Goal: Find specific page/section: Find specific page/section

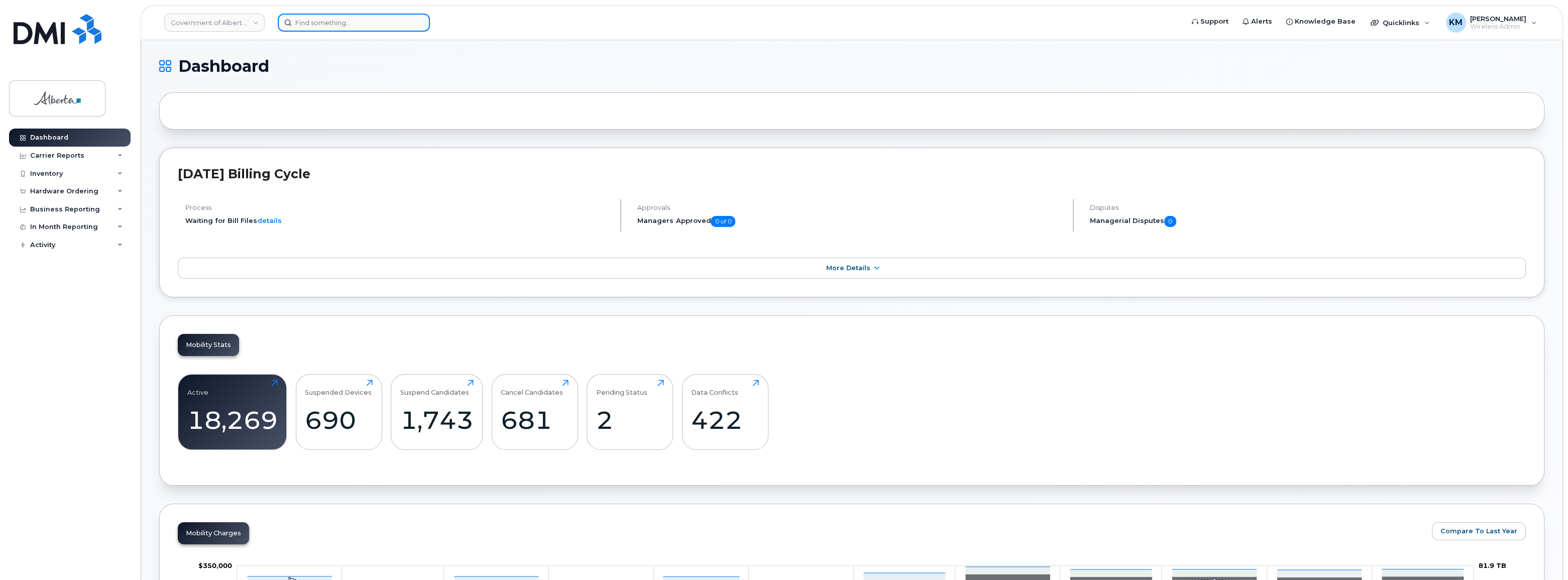
click at [332, 19] on input at bounding box center [354, 23] width 152 height 18
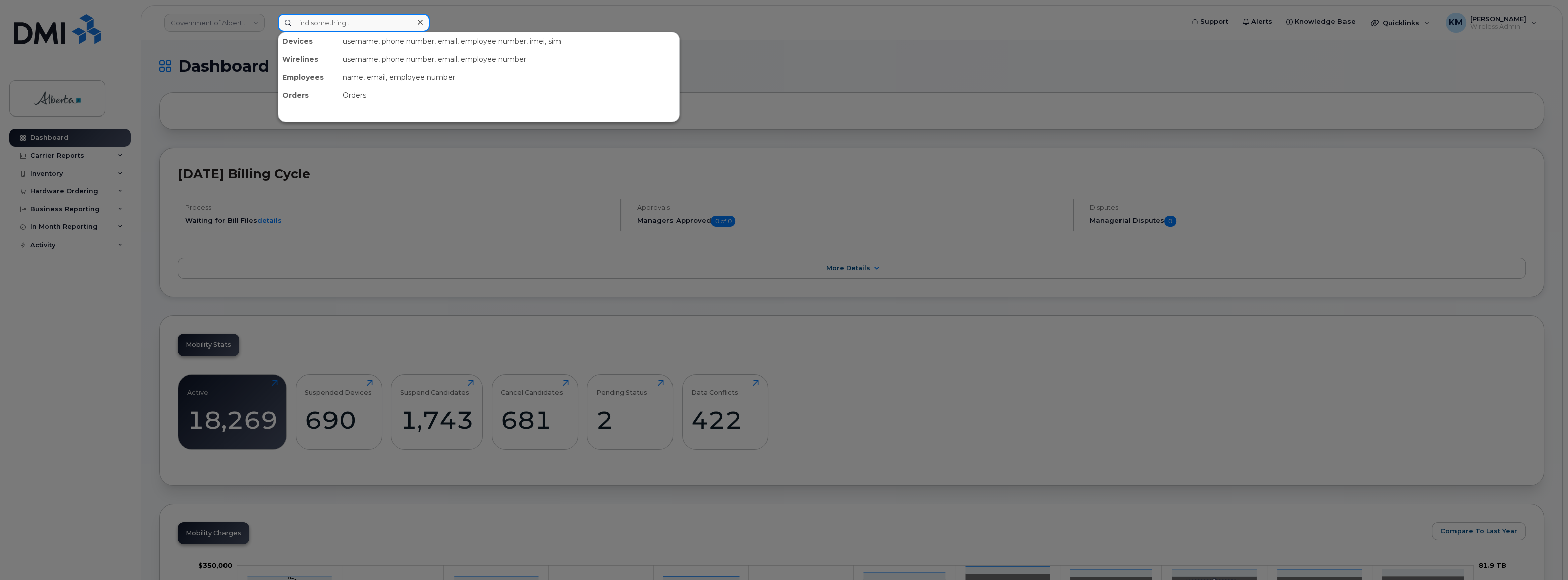
click at [332, 19] on input at bounding box center [354, 23] width 152 height 18
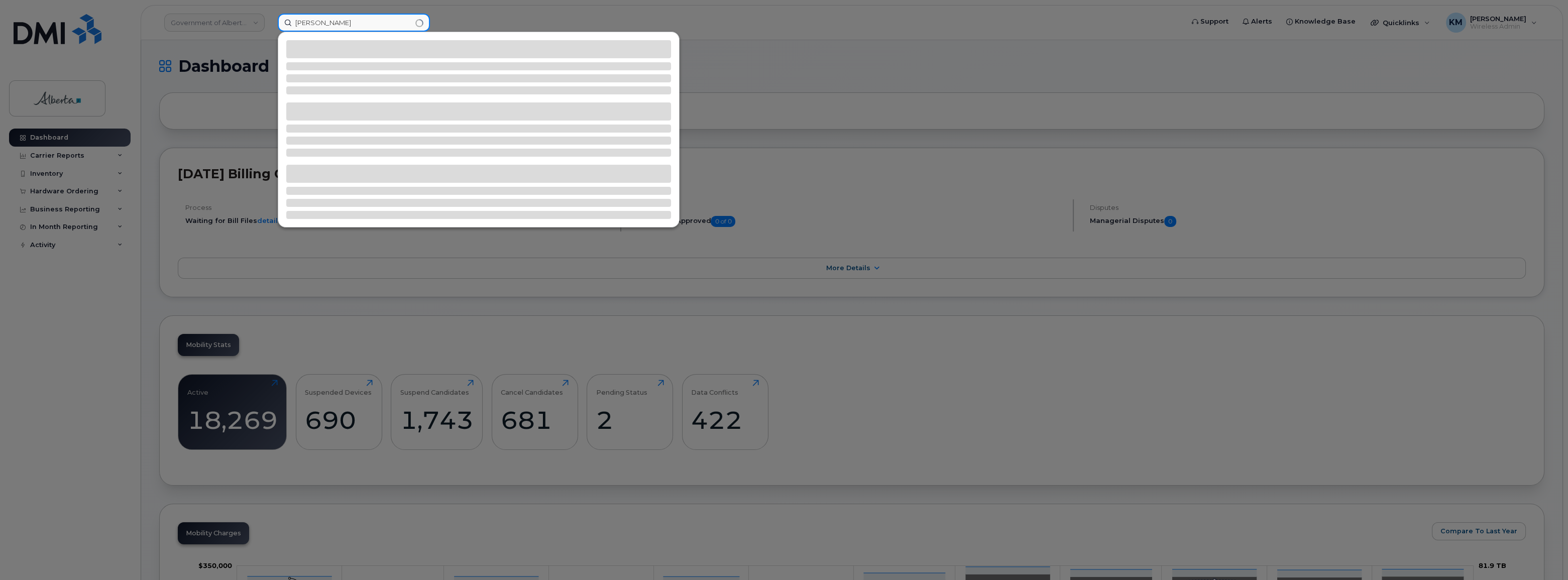
type input "geoff berry"
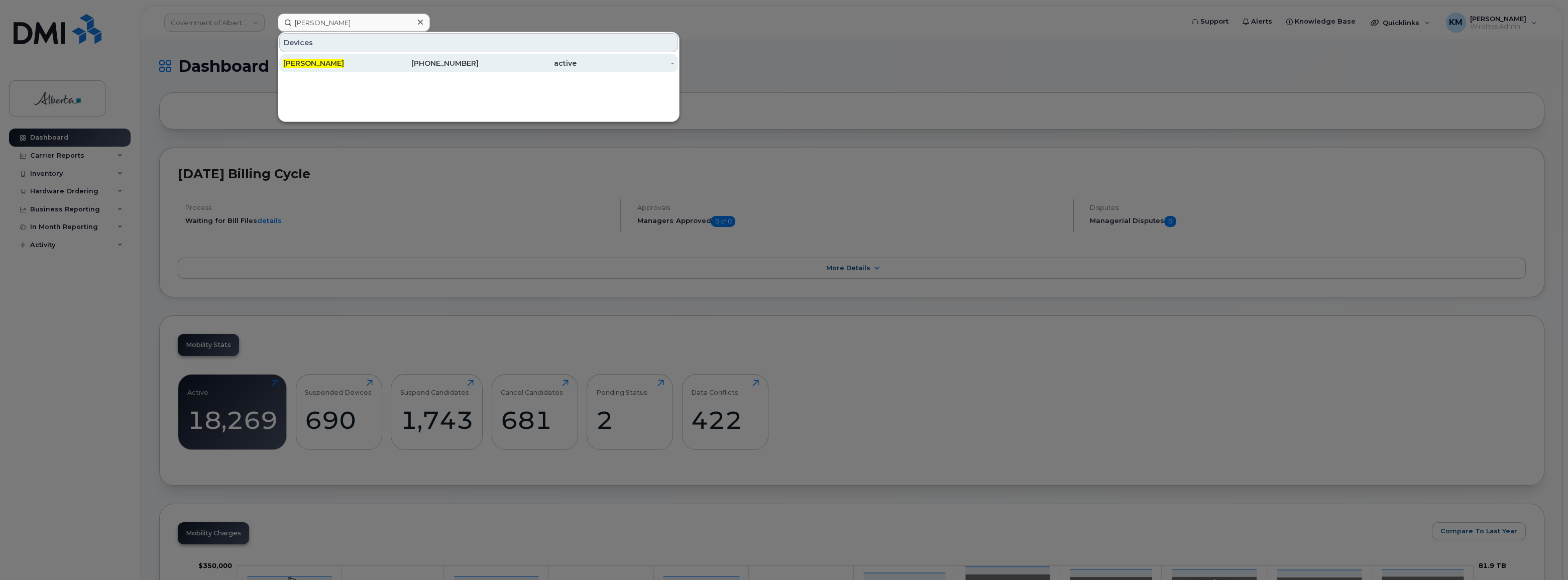
click at [332, 65] on div "[PERSON_NAME]" at bounding box center [332, 63] width 98 height 10
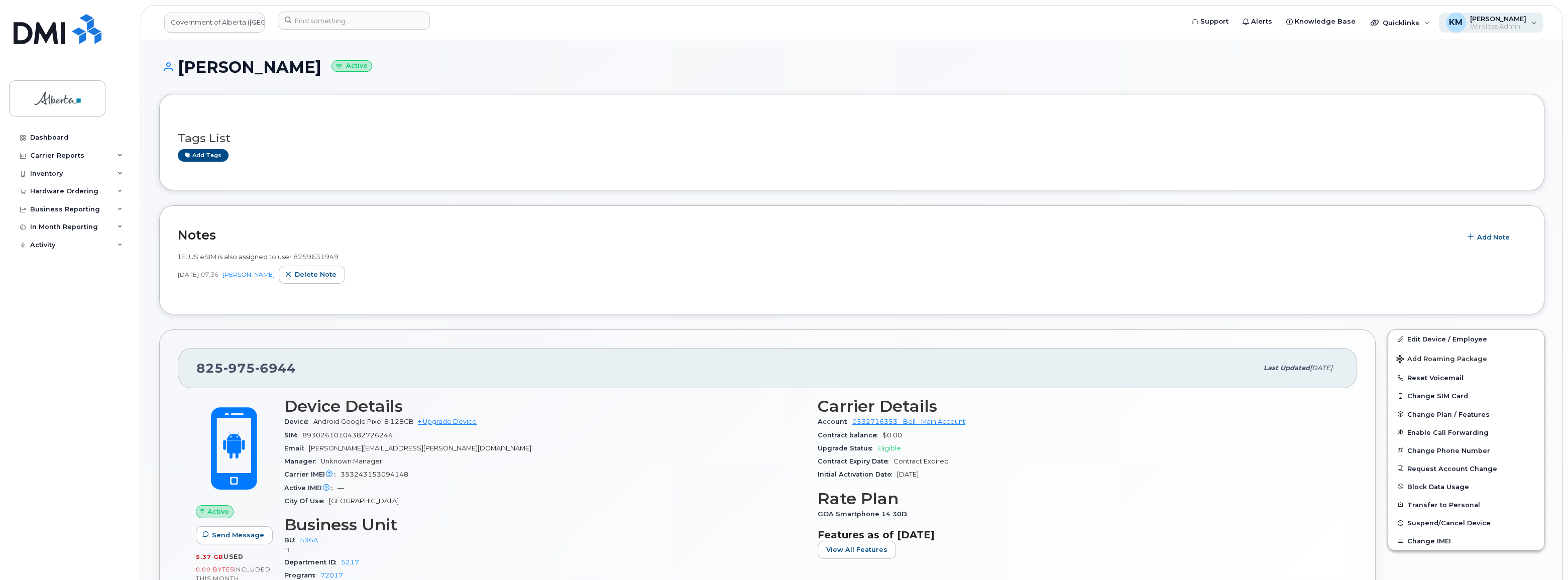
click at [1446, 13] on div "KM [PERSON_NAME] Wireless Admin" at bounding box center [1491, 23] width 105 height 20
